Goal: Information Seeking & Learning: Learn about a topic

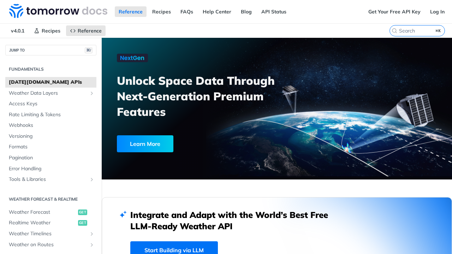
click at [35, 69] on h2 "Fundamentals" at bounding box center [50, 69] width 91 height 6
click at [34, 81] on span "[DATE][DOMAIN_NAME] APIs" at bounding box center [52, 82] width 86 height 7
click at [24, 82] on span "[DATE][DOMAIN_NAME] APIs" at bounding box center [52, 82] width 86 height 7
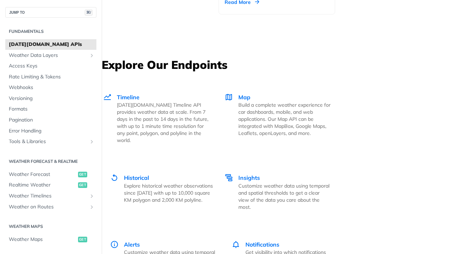
scroll to position [1219, 0]
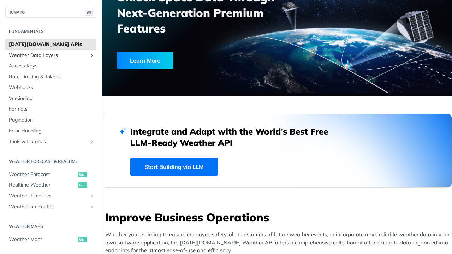
click at [26, 54] on span "Weather Data Layers" at bounding box center [48, 55] width 78 height 7
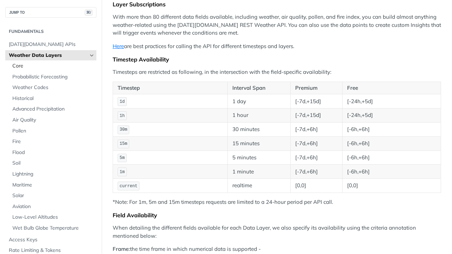
click at [20, 66] on span "Core" at bounding box center [53, 65] width 82 height 7
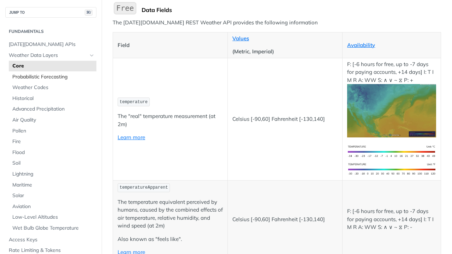
click at [25, 78] on span "Probabilistic Forecasting" at bounding box center [53, 76] width 82 height 7
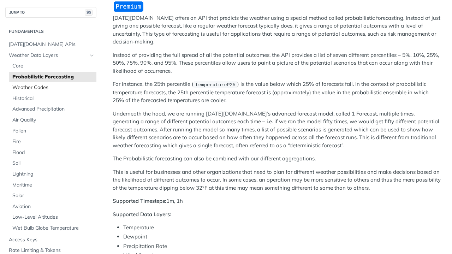
click at [31, 87] on span "Weather Codes" at bounding box center [53, 87] width 82 height 7
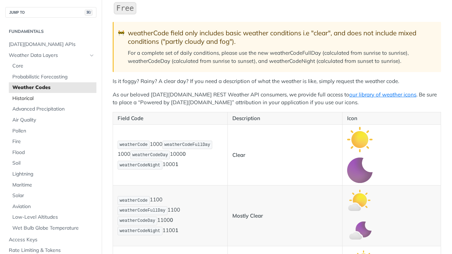
click at [28, 97] on span "Historical" at bounding box center [53, 98] width 82 height 7
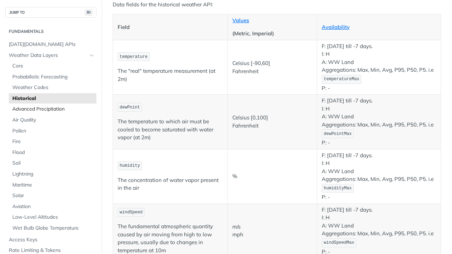
click at [35, 107] on span "Advanced Precipitation" at bounding box center [53, 109] width 82 height 7
